Goal: Understand process/instructions: Learn how to perform a task or action

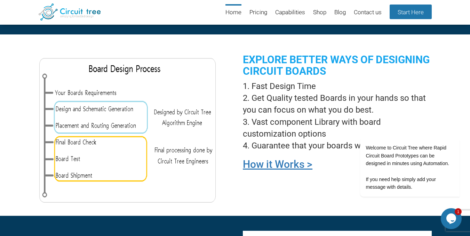
scroll to position [495, 0]
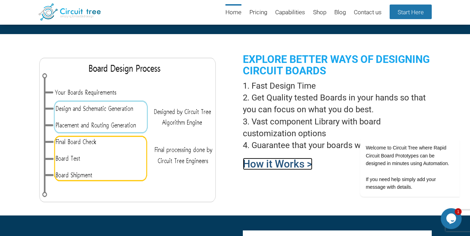
click at [267, 162] on link "How it Works >" at bounding box center [278, 164] width 70 height 12
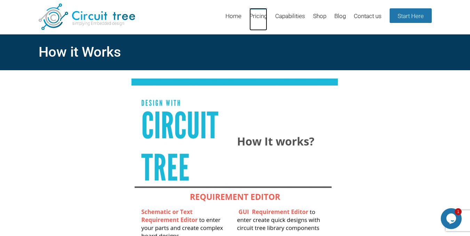
click at [251, 21] on link "Pricing" at bounding box center [259, 19] width 18 height 23
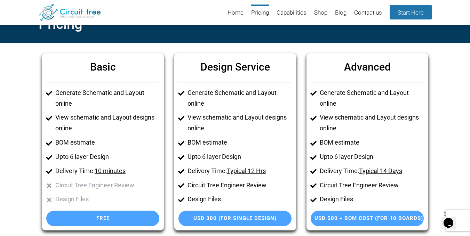
scroll to position [19, 0]
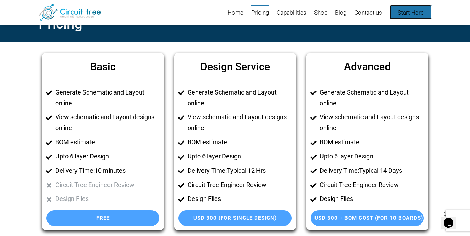
click at [407, 14] on link "Start Here" at bounding box center [411, 12] width 42 height 15
